Goal: Information Seeking & Learning: Check status

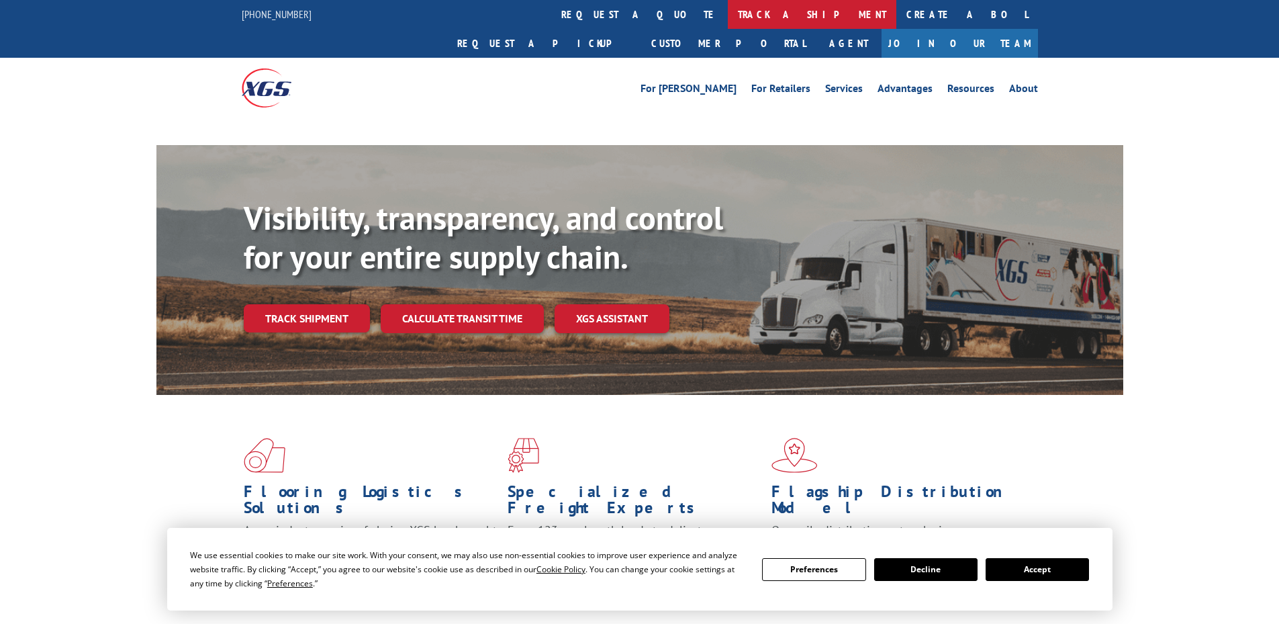
click at [728, 16] on link "track a shipment" at bounding box center [812, 14] width 169 height 29
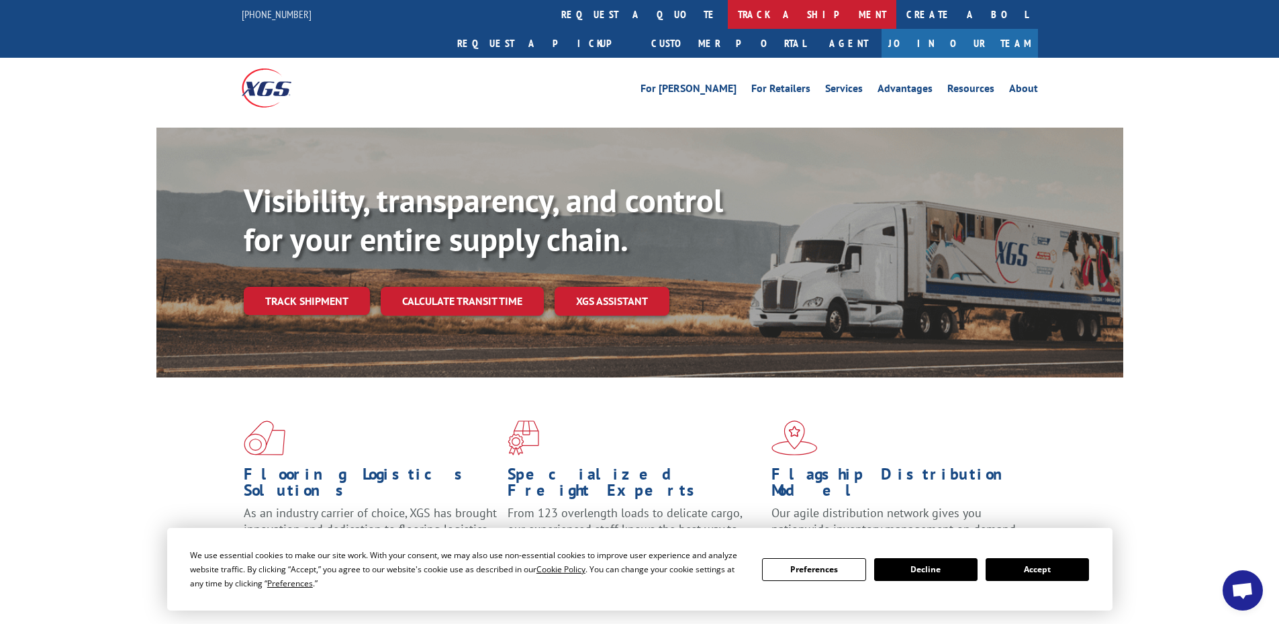
click at [728, 17] on link "track a shipment" at bounding box center [812, 14] width 169 height 29
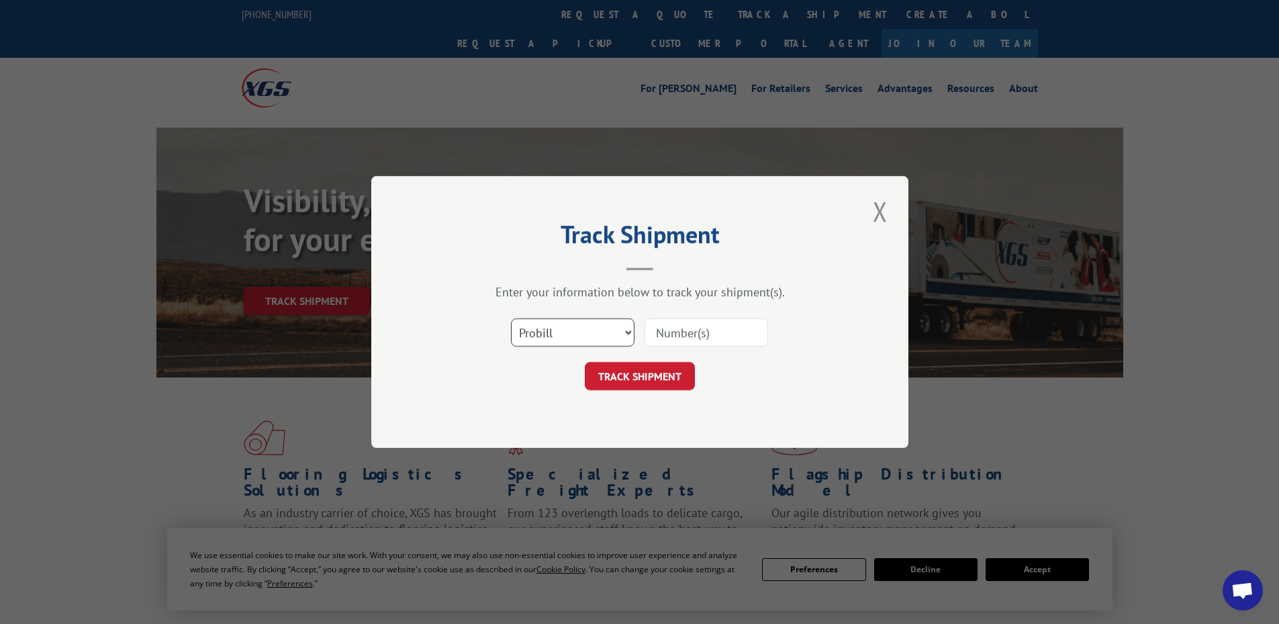
click at [564, 324] on select "Select category... Probill BOL PO" at bounding box center [573, 332] width 124 height 28
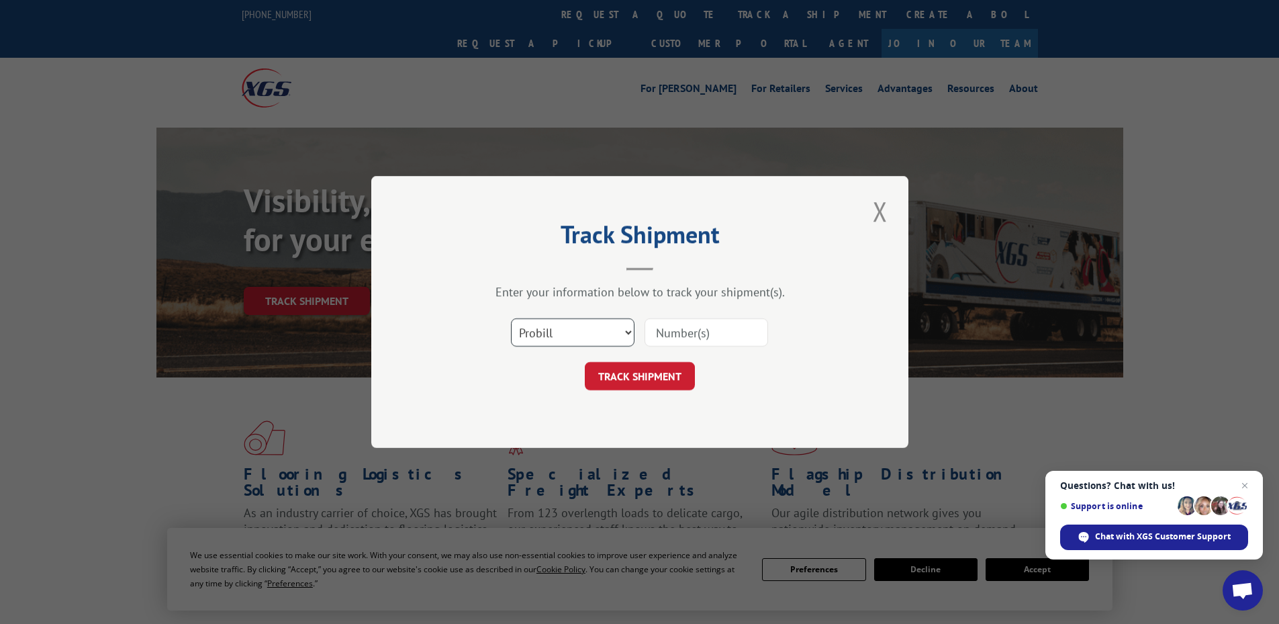
select select "bol"
click at [511, 318] on select "Select category... Probill BOL PO" at bounding box center [573, 332] width 124 height 28
click at [661, 336] on input at bounding box center [706, 332] width 124 height 28
paste input "5956793"
type input "5956793"
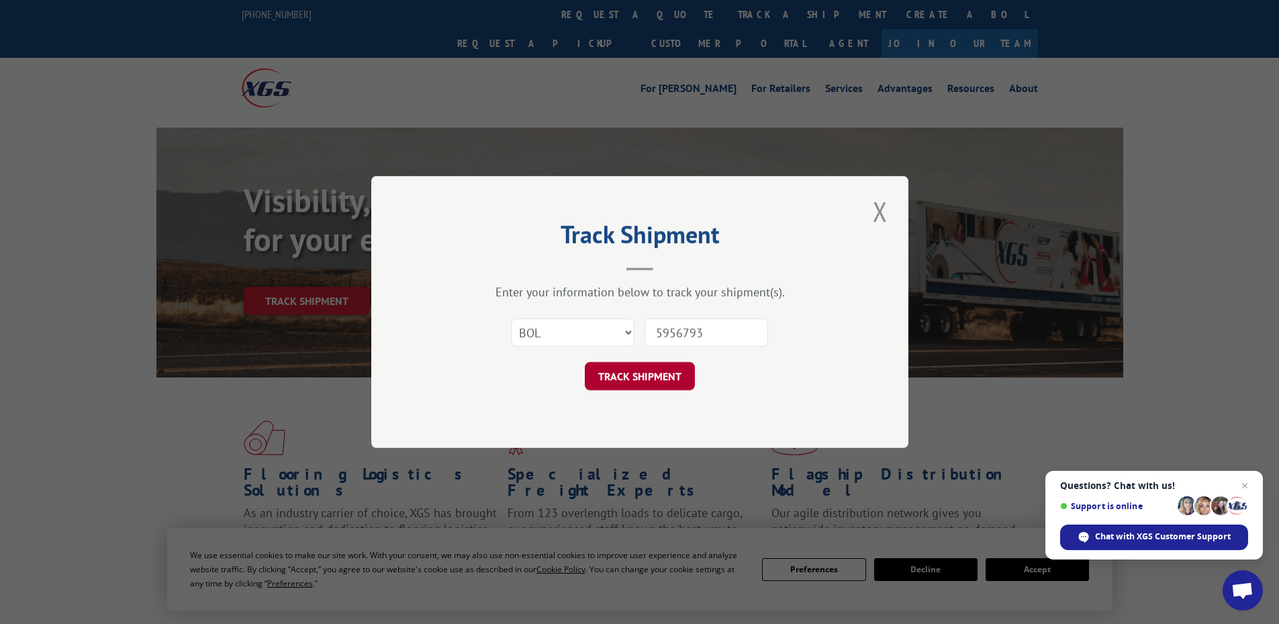
click at [638, 374] on button "TRACK SHIPMENT" at bounding box center [640, 376] width 110 height 28
